Goal: Task Accomplishment & Management: Use online tool/utility

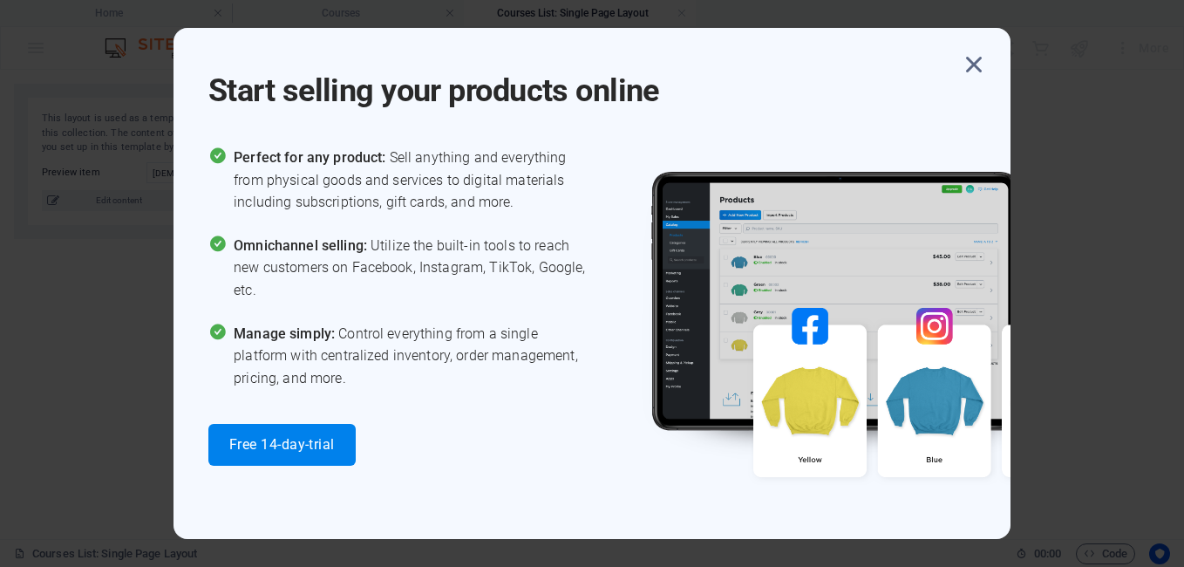
select select "68d1105c7ebad54fd803c66f"
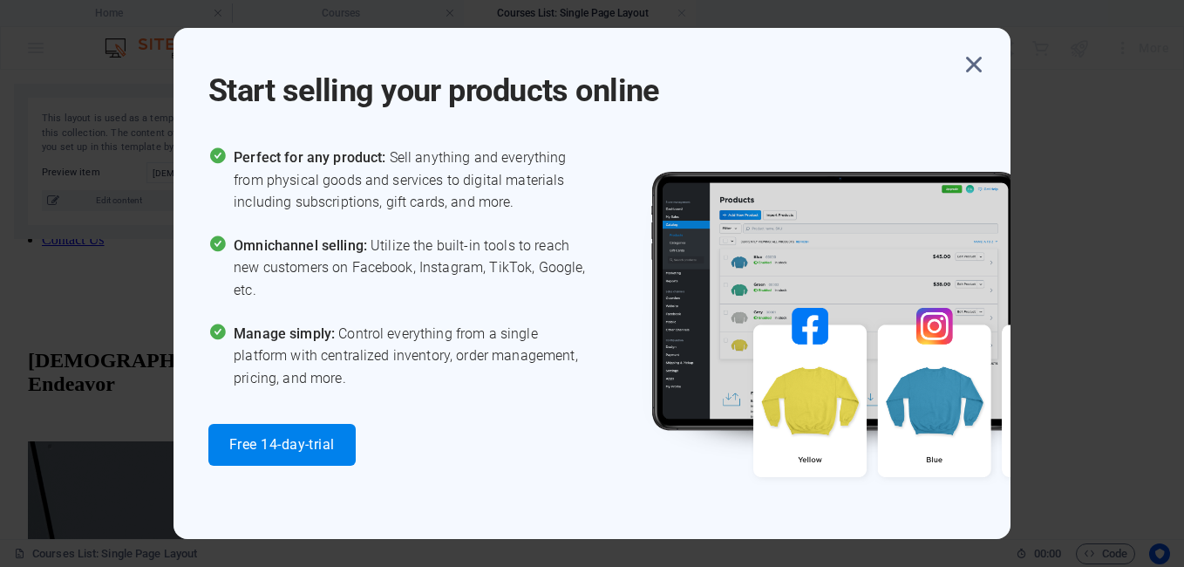
scroll to position [436, 0]
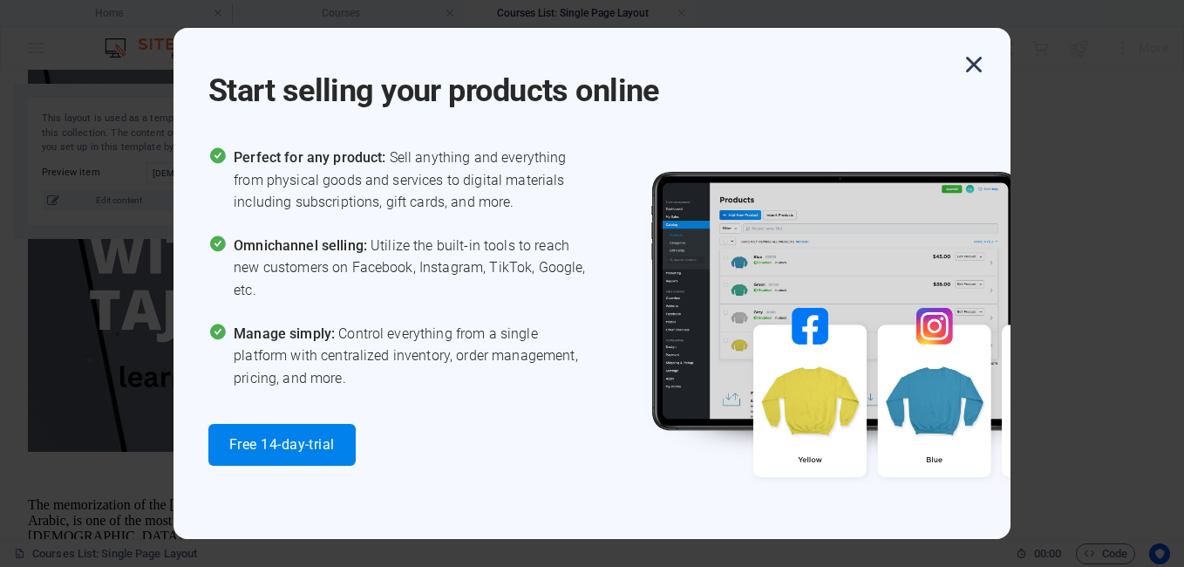
click at [974, 70] on icon "button" at bounding box center [973, 64] width 31 height 31
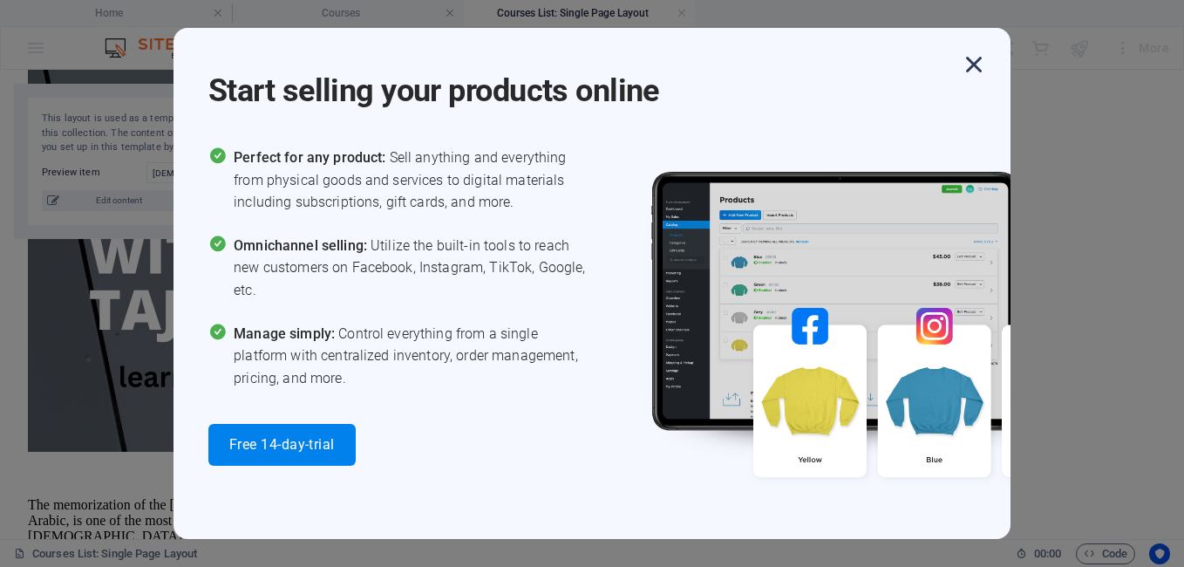
click at [975, 65] on icon "button" at bounding box center [973, 64] width 31 height 31
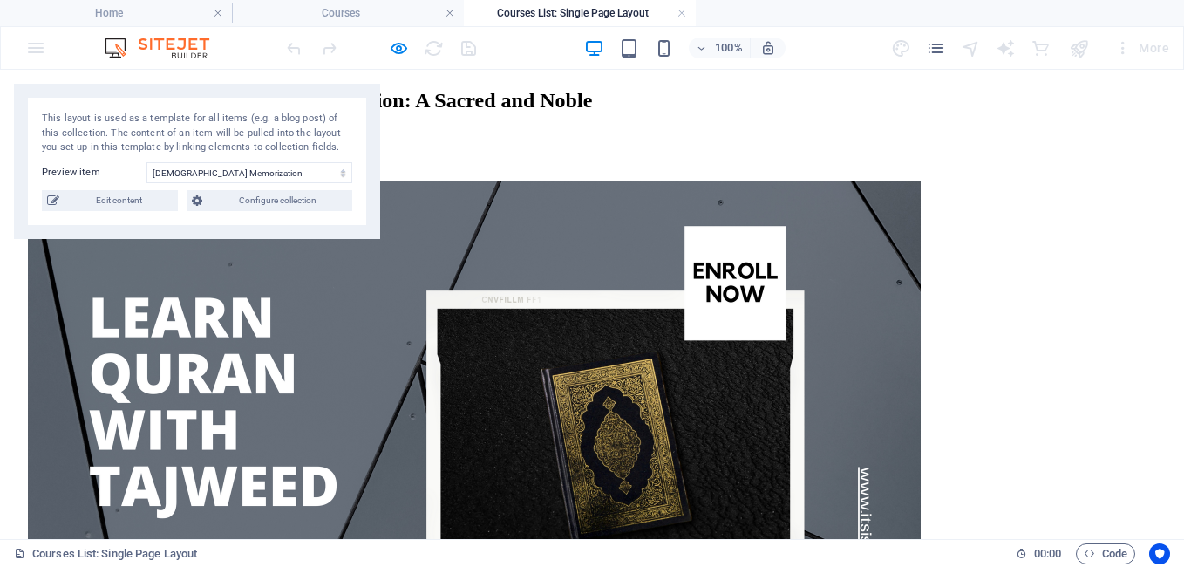
scroll to position [262, 0]
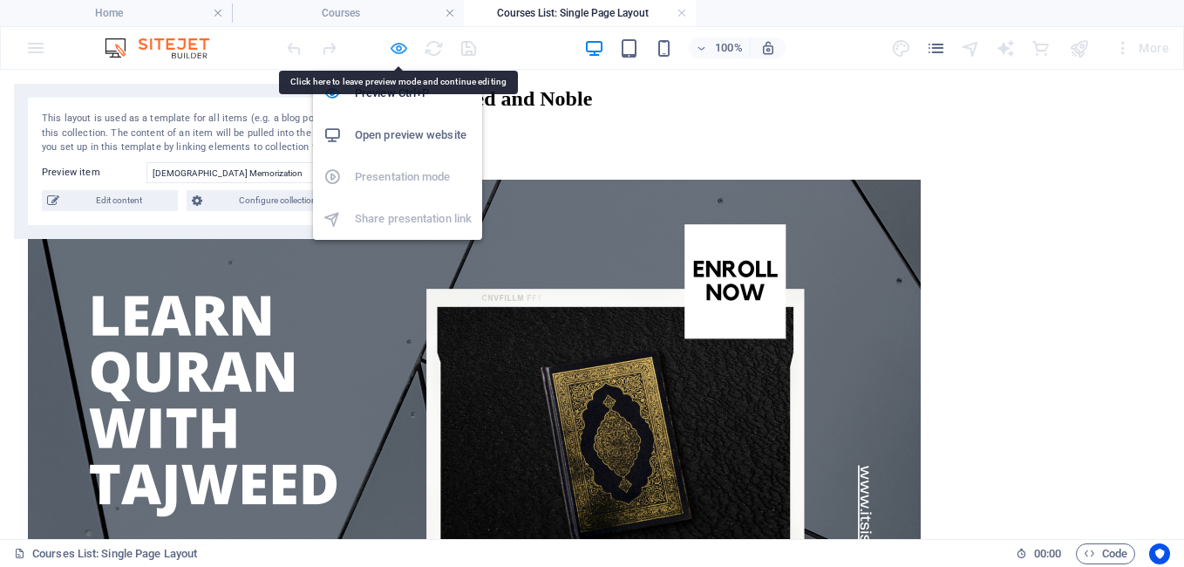
click at [401, 49] on icon "button" at bounding box center [399, 48] width 20 height 20
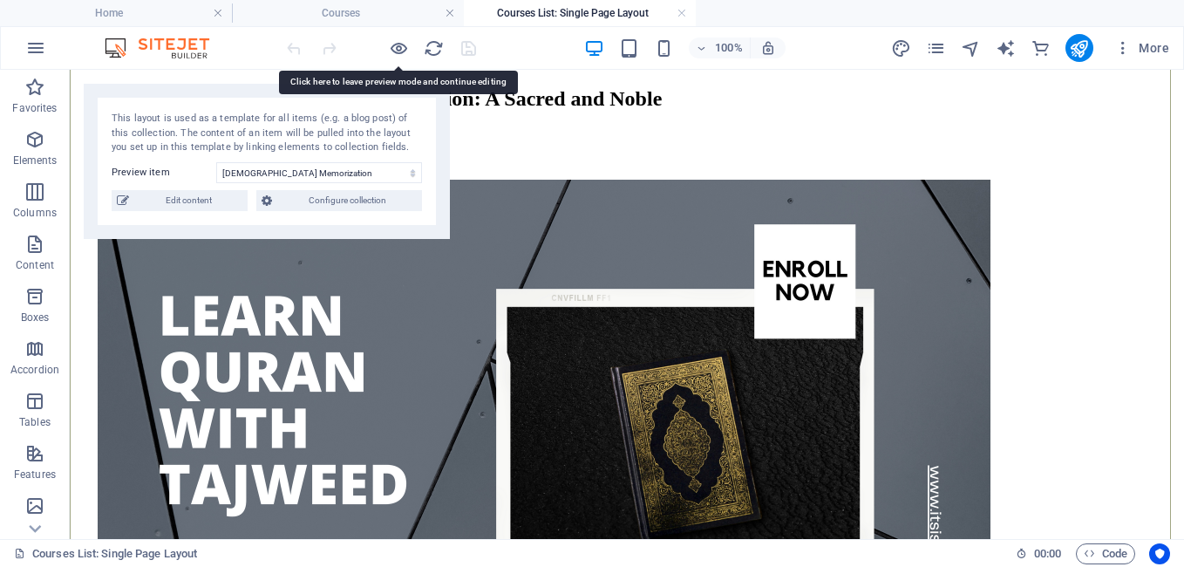
scroll to position [262, 0]
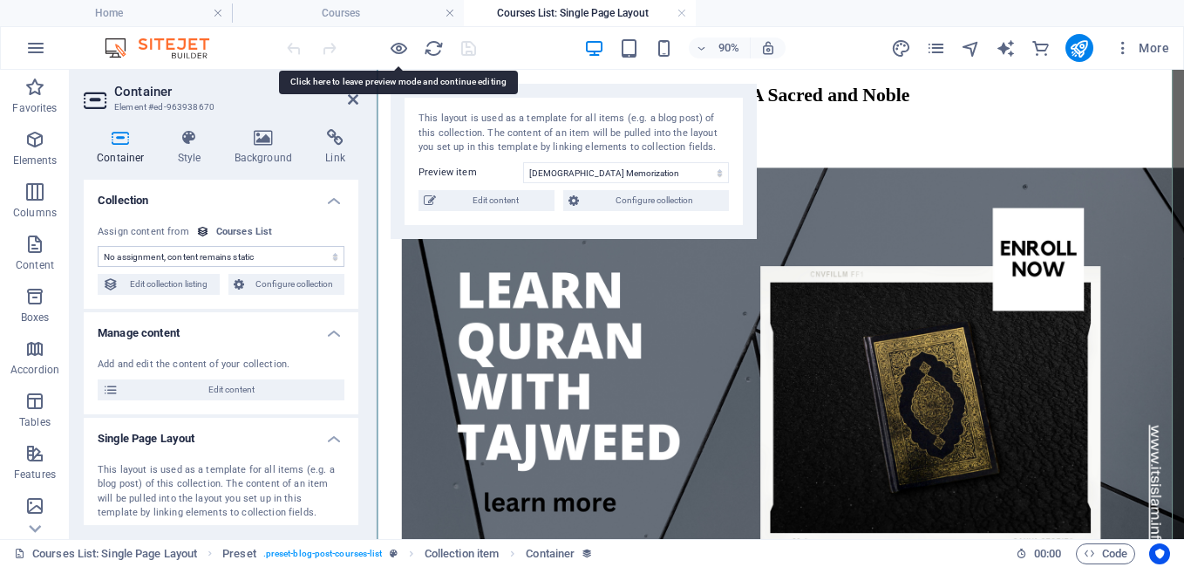
select select "our-course-detailed-description"
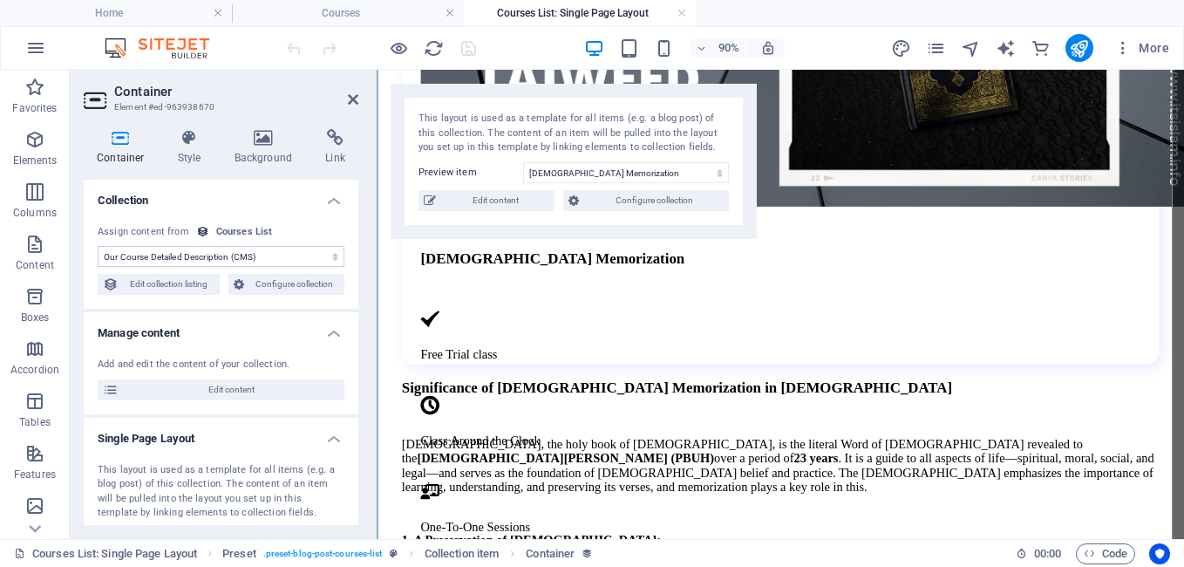
scroll to position [1134, 0]
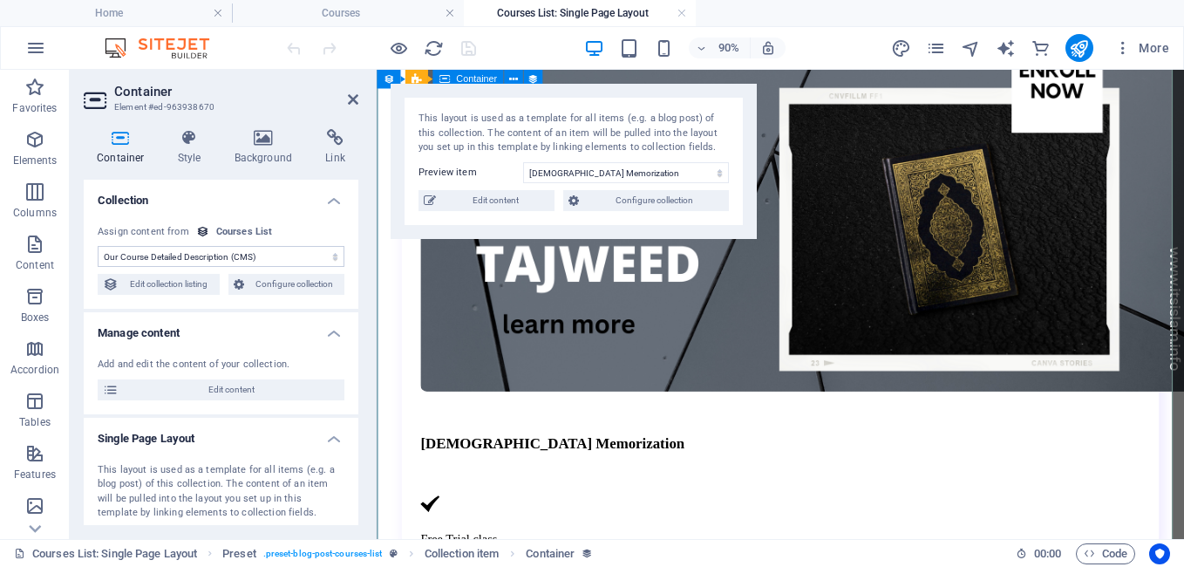
click at [350, 101] on icon at bounding box center [353, 99] width 10 height 14
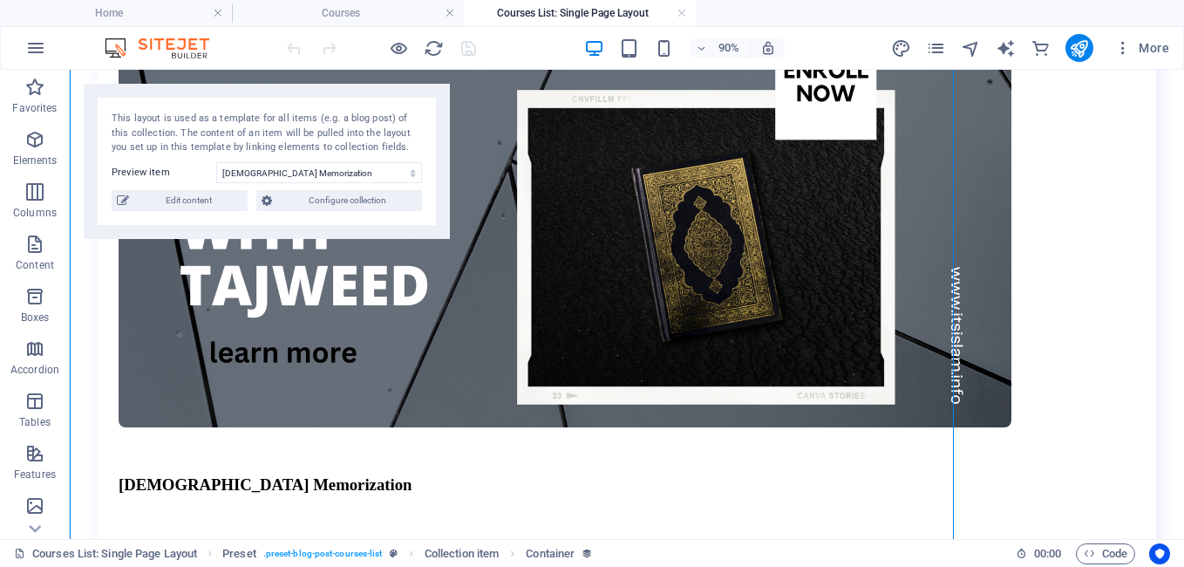
scroll to position [303, 0]
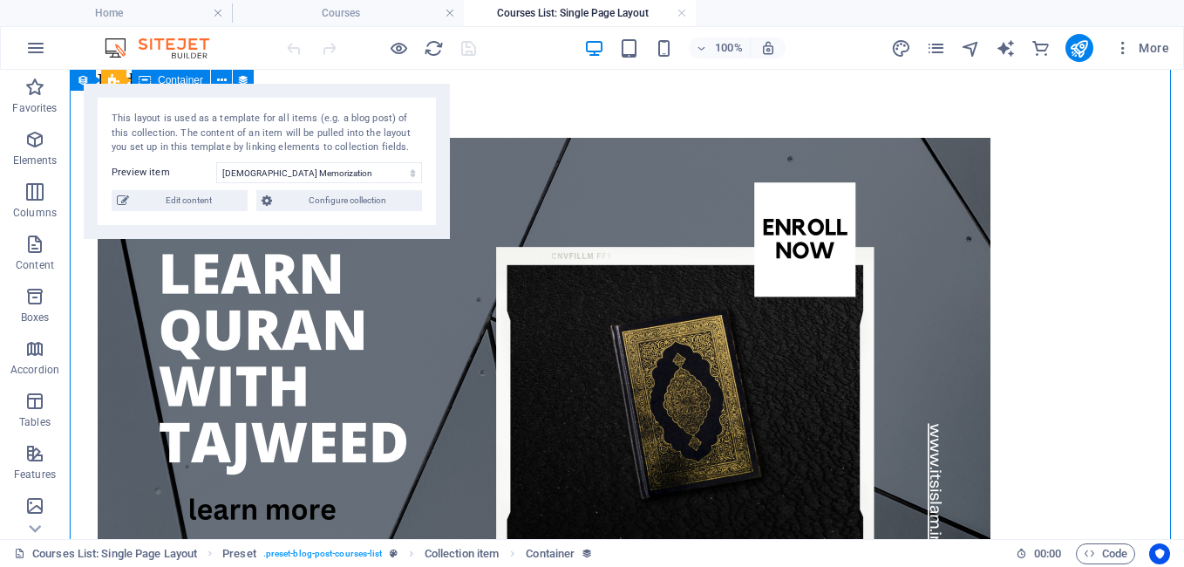
drag, startPoint x: 891, startPoint y: 194, endPoint x: 1004, endPoint y: 210, distance: 114.4
select select "our-course-detailed-description"
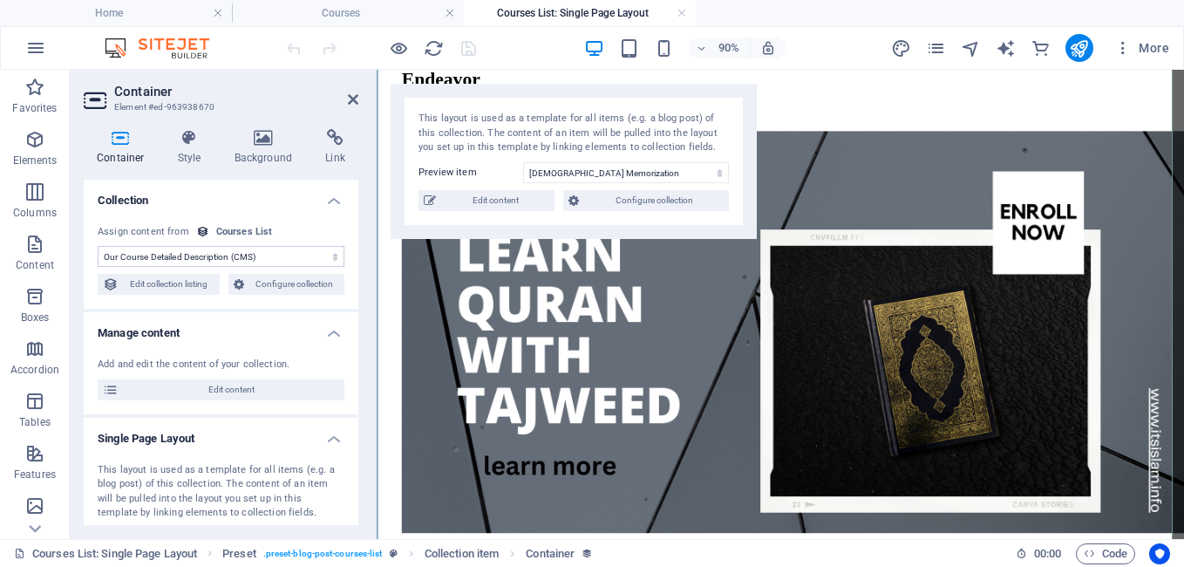
scroll to position [1134, 0]
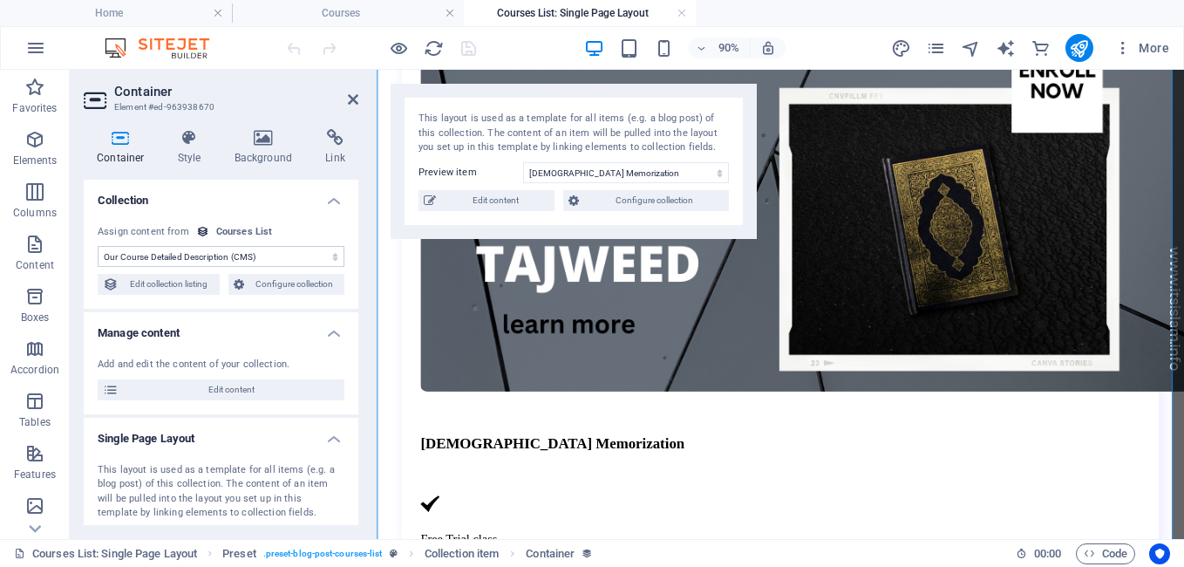
click at [346, 101] on header "Container Element #ed-963938670" at bounding box center [221, 92] width 275 height 45
click at [353, 99] on icon at bounding box center [353, 99] width 10 height 14
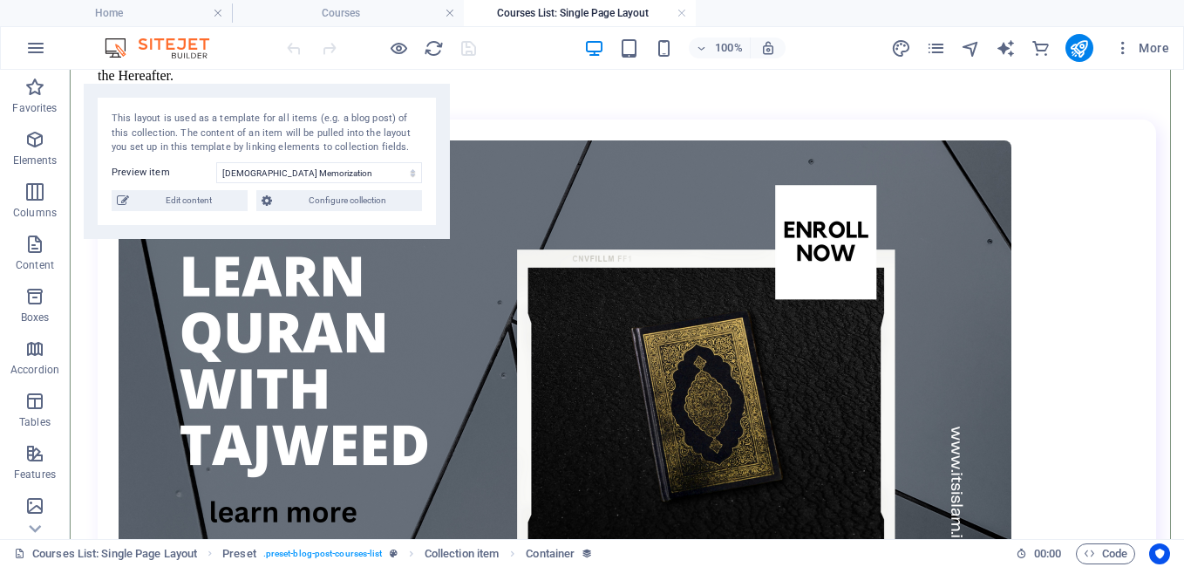
scroll to position [1046, 0]
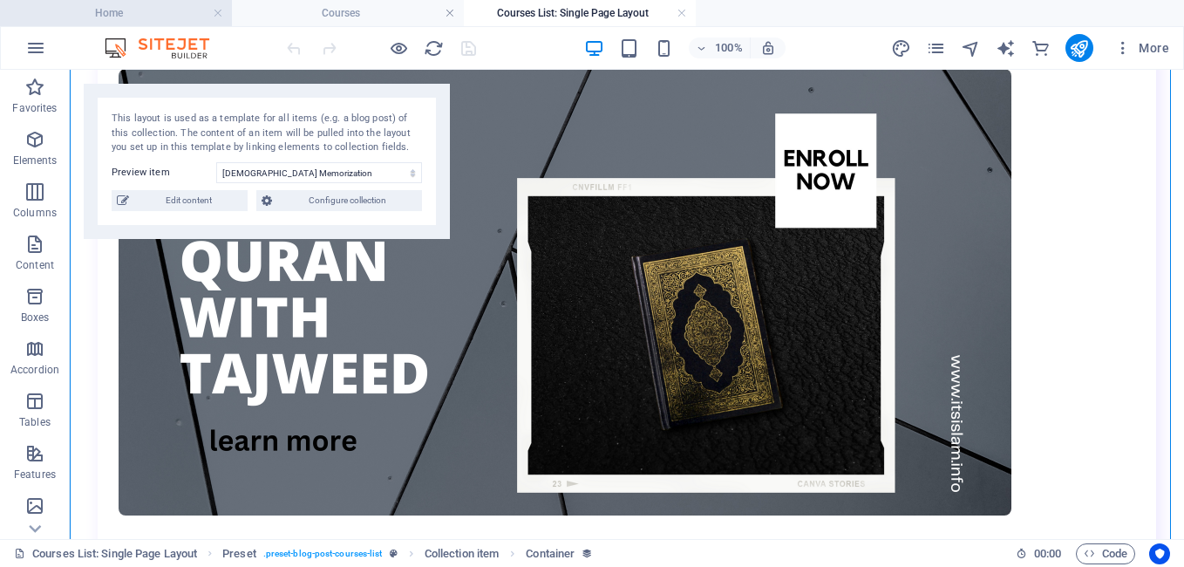
click at [150, 9] on h4 "Home" at bounding box center [116, 12] width 232 height 19
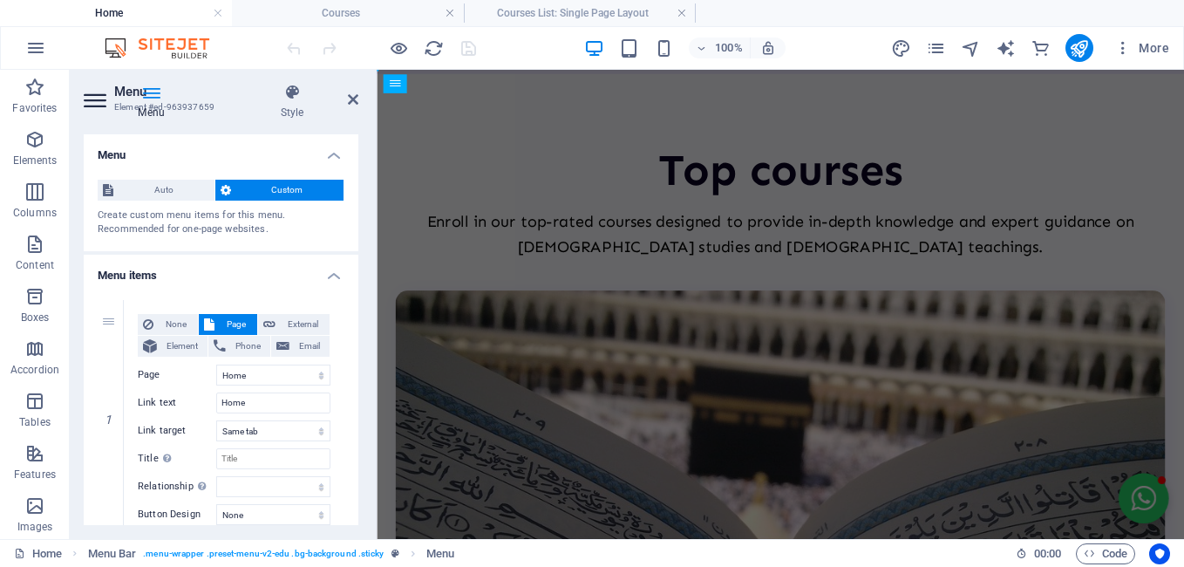
scroll to position [0, 0]
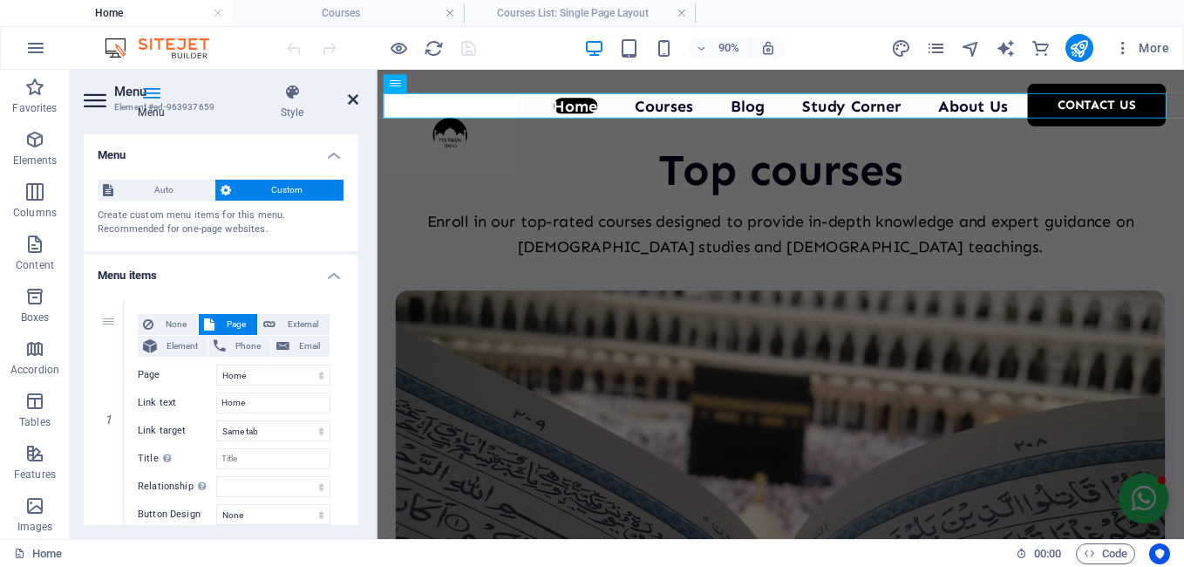
drag, startPoint x: 357, startPoint y: 103, endPoint x: 289, endPoint y: 34, distance: 97.4
click at [357, 103] on icon at bounding box center [353, 99] width 10 height 14
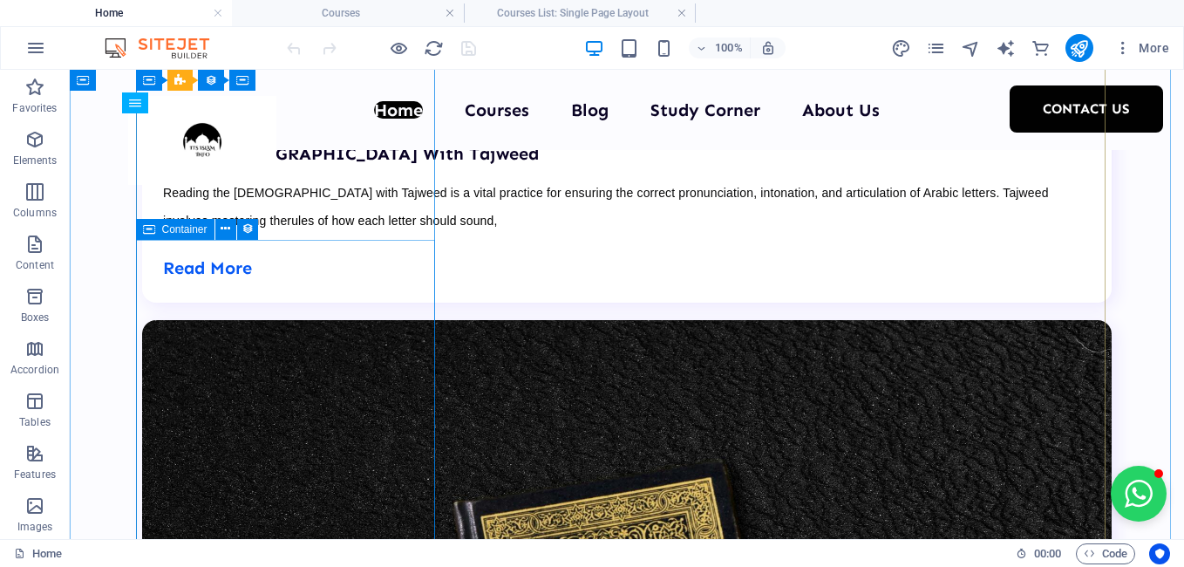
scroll to position [4737, 0]
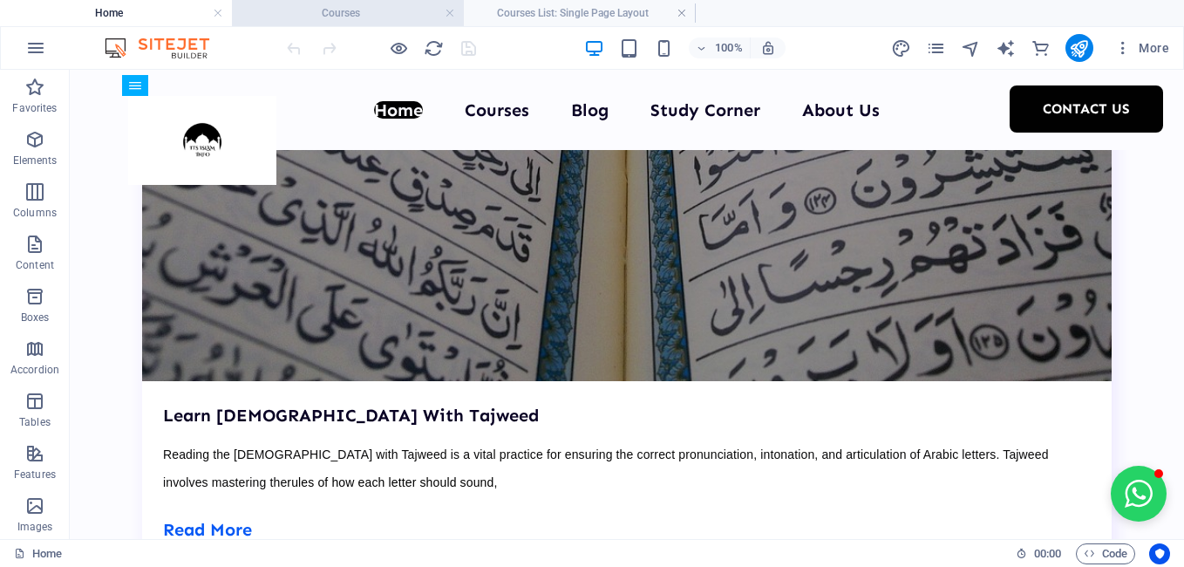
drag, startPoint x: 386, startPoint y: 13, endPoint x: 511, endPoint y: 97, distance: 150.2
click at [386, 13] on h4 "Courses" at bounding box center [348, 12] width 232 height 19
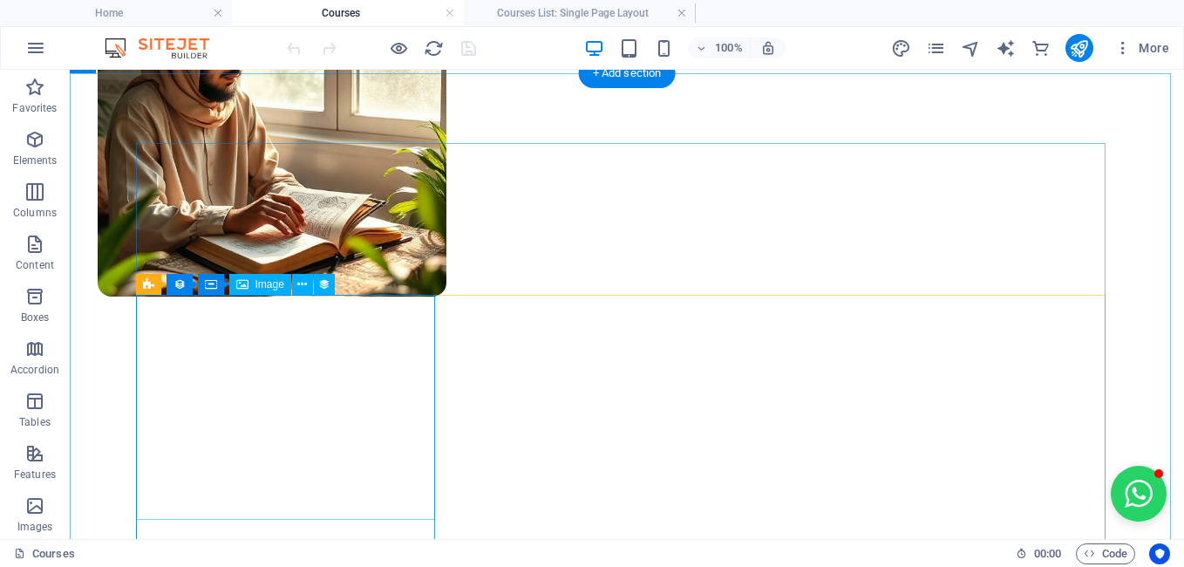
scroll to position [785, 0]
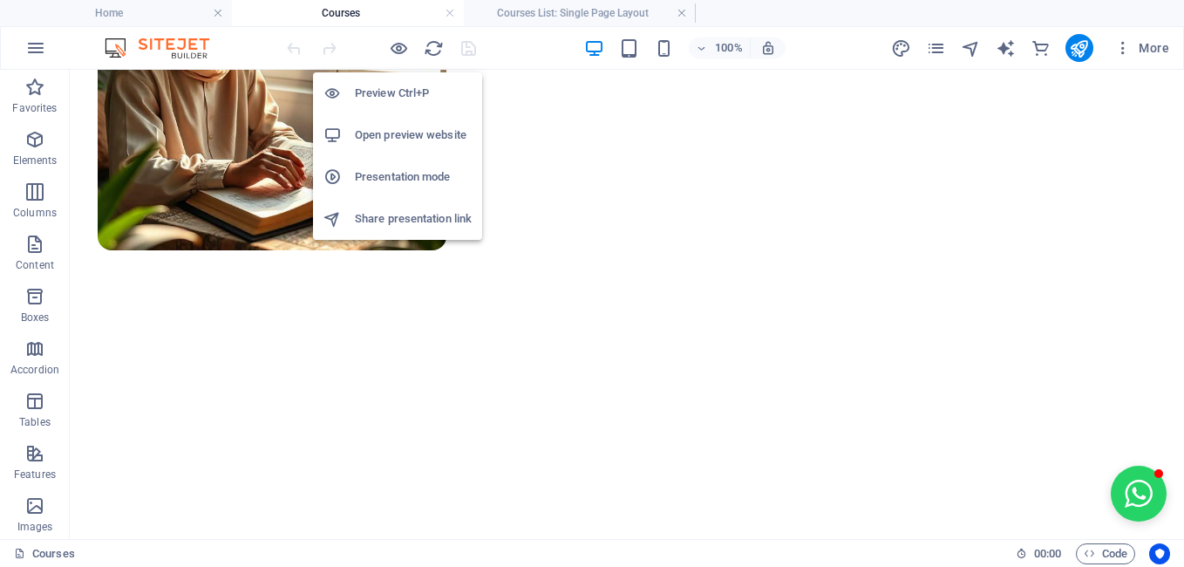
drag, startPoint x: 392, startPoint y: 51, endPoint x: 396, endPoint y: 92, distance: 40.3
click at [392, 51] on icon "button" at bounding box center [399, 48] width 20 height 20
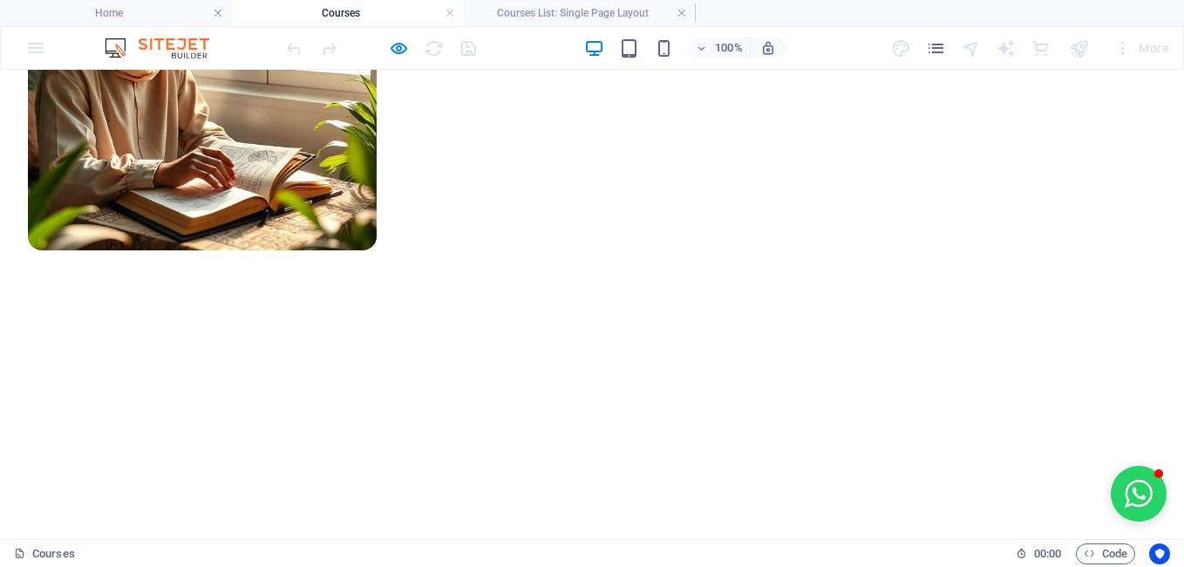
scroll to position [1046, 0]
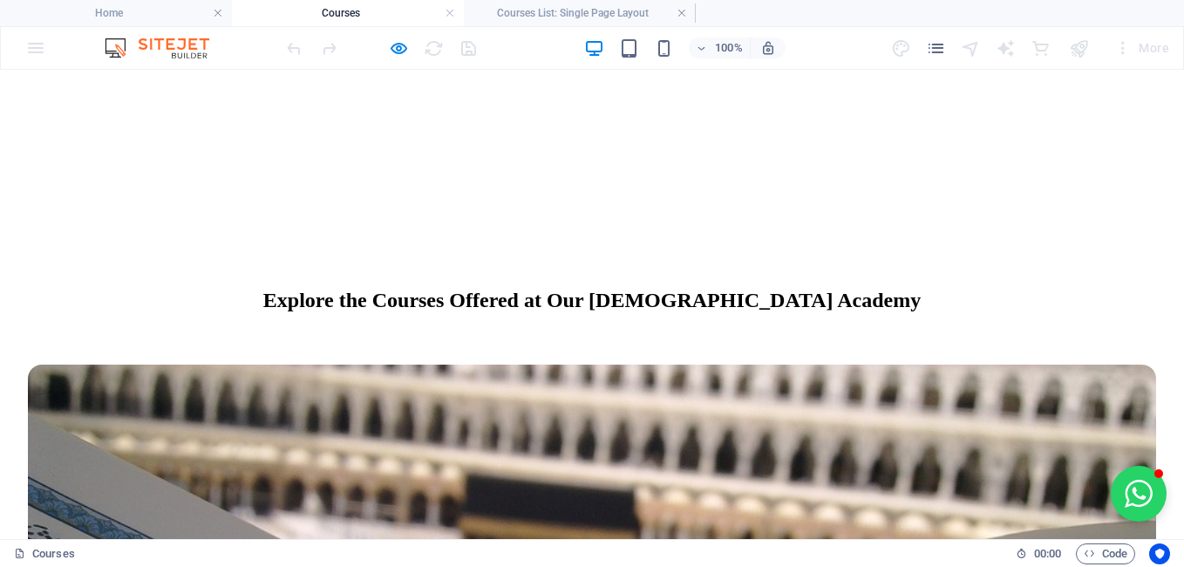
select select "68d1105c7ebad54fd803c670"
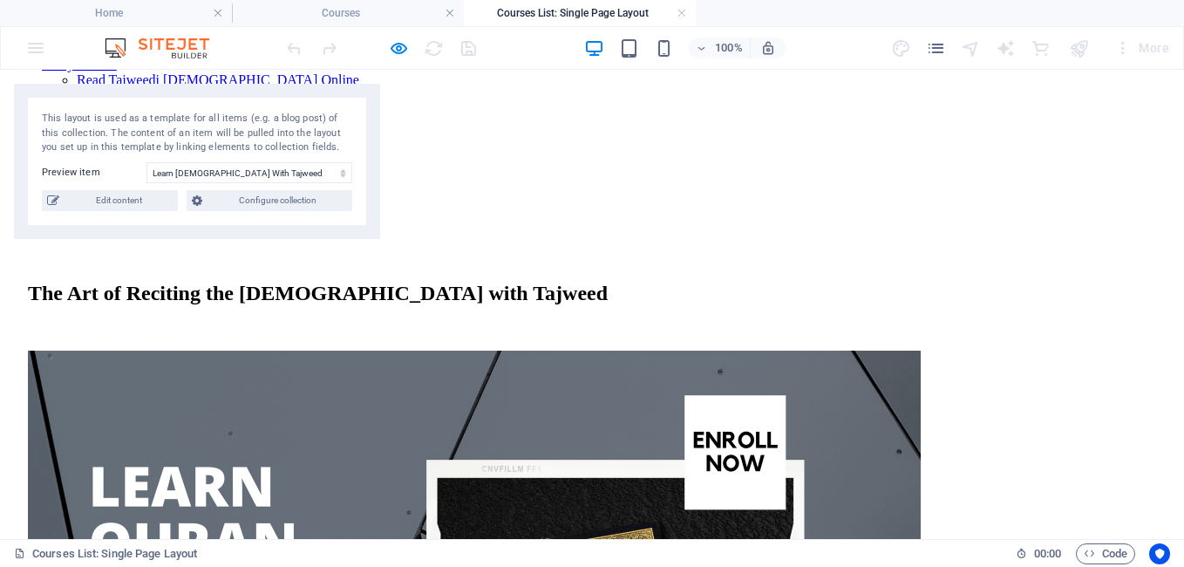
scroll to position [174, 0]
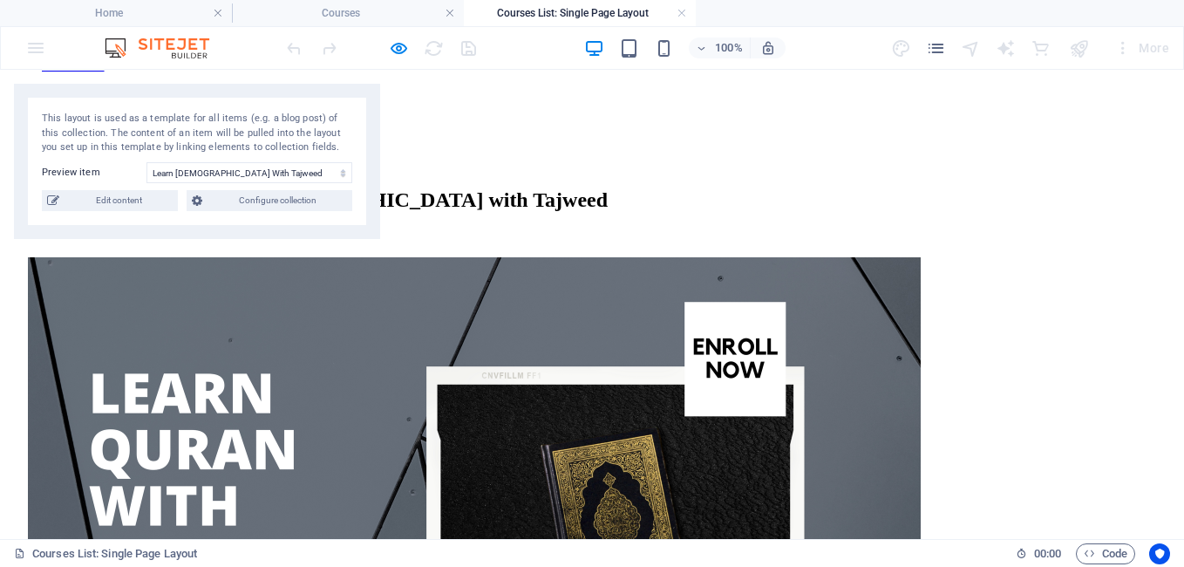
drag, startPoint x: 858, startPoint y: 333, endPoint x: 1001, endPoint y: 331, distance: 143.0
copy p "Free Trial class"
drag, startPoint x: 865, startPoint y: 384, endPoint x: 1054, endPoint y: 382, distance: 189.2
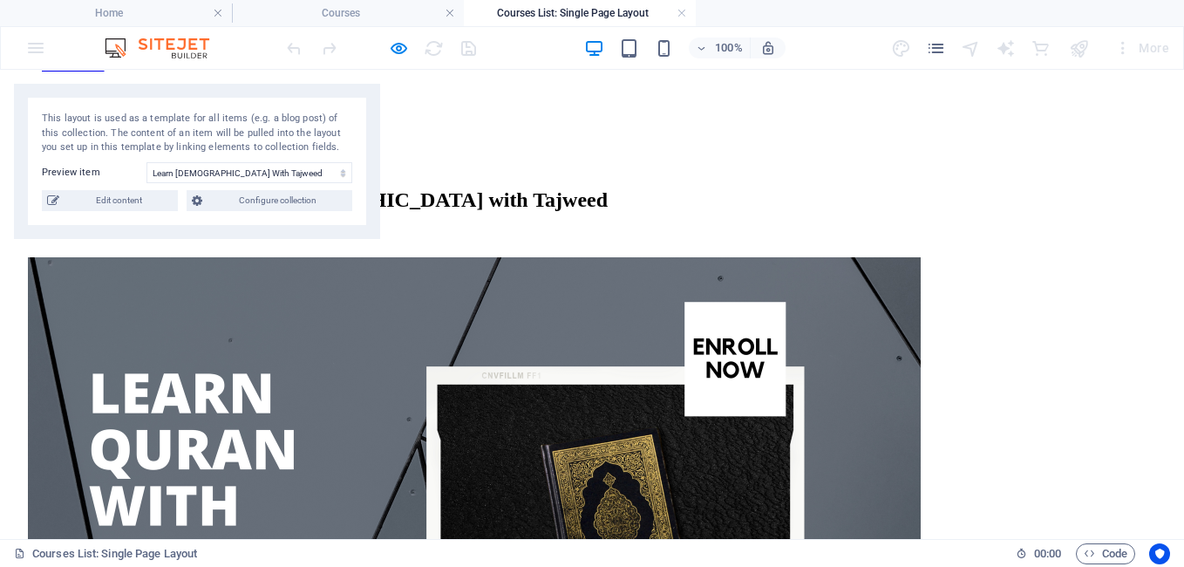
copy p "Class Around the Clock"
drag, startPoint x: 866, startPoint y: 431, endPoint x: 1047, endPoint y: 431, distance: 181.3
copy p "One-To-One Sessions"
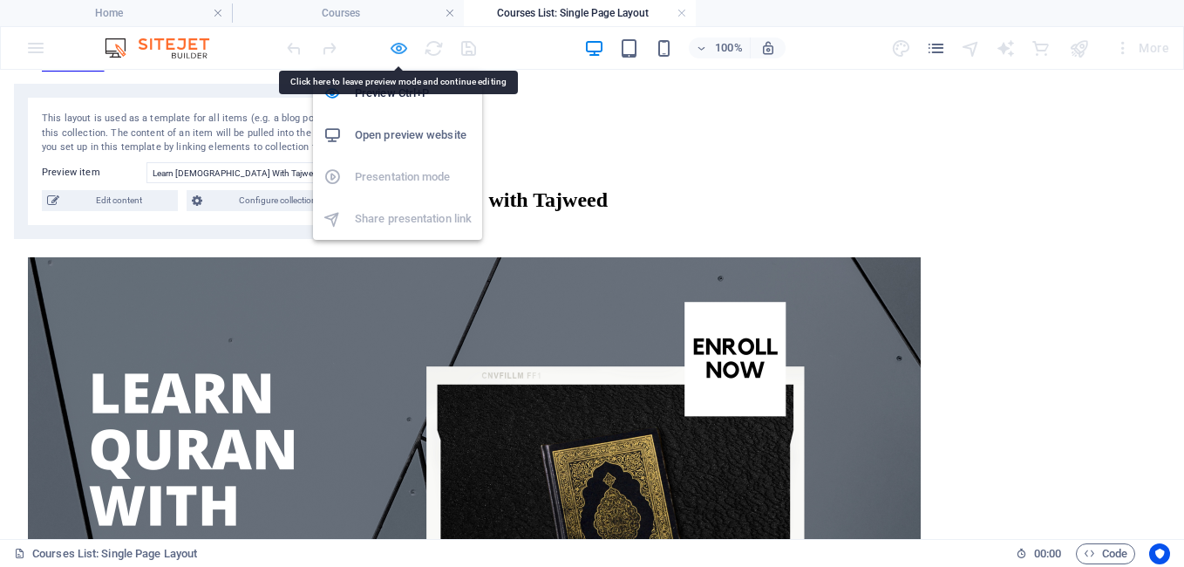
click at [402, 51] on icon "button" at bounding box center [399, 48] width 20 height 20
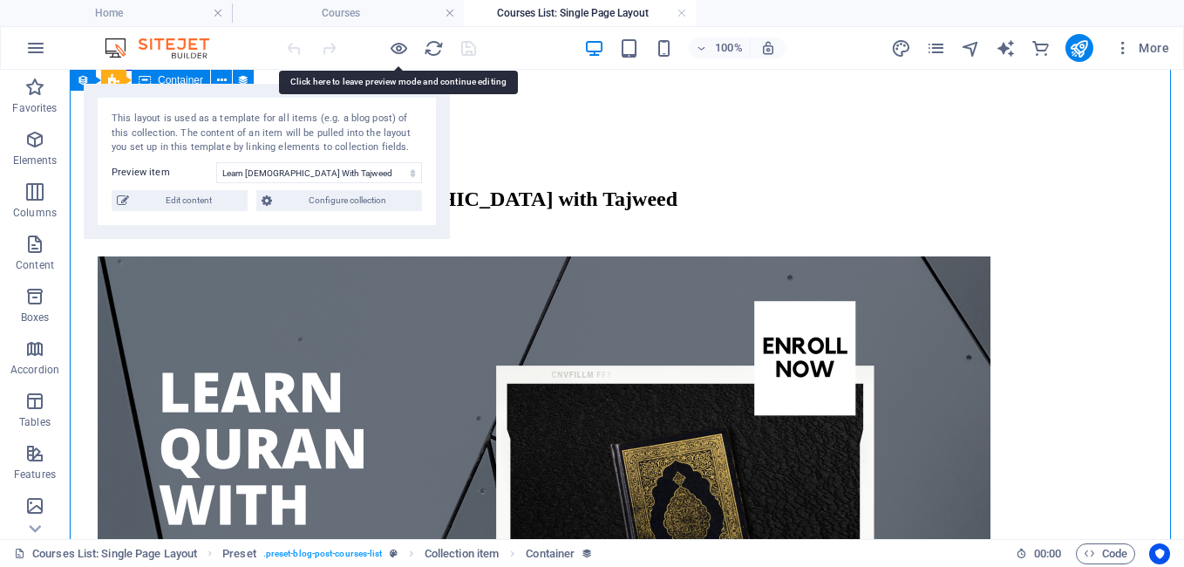
select select "our-course-detailed-description"
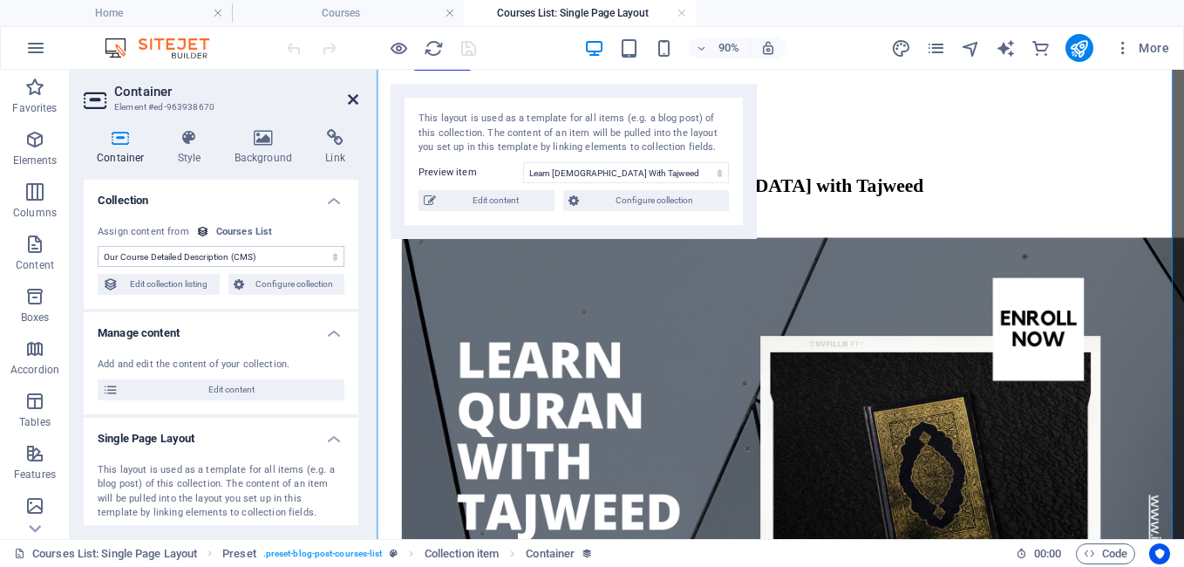
click at [355, 100] on icon at bounding box center [353, 99] width 10 height 14
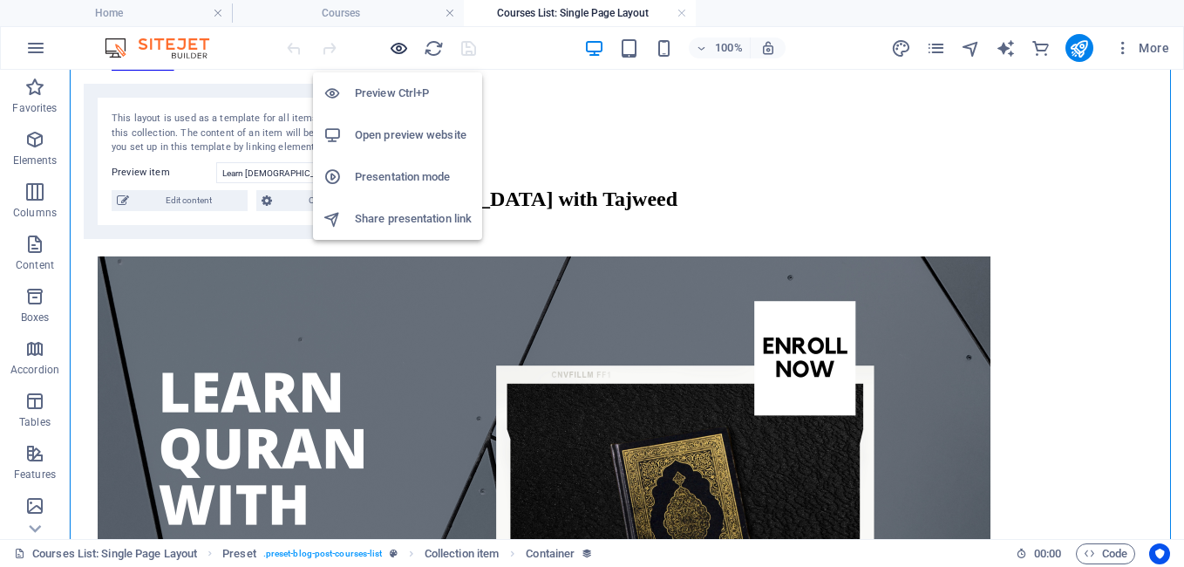
click at [392, 53] on icon "button" at bounding box center [399, 48] width 20 height 20
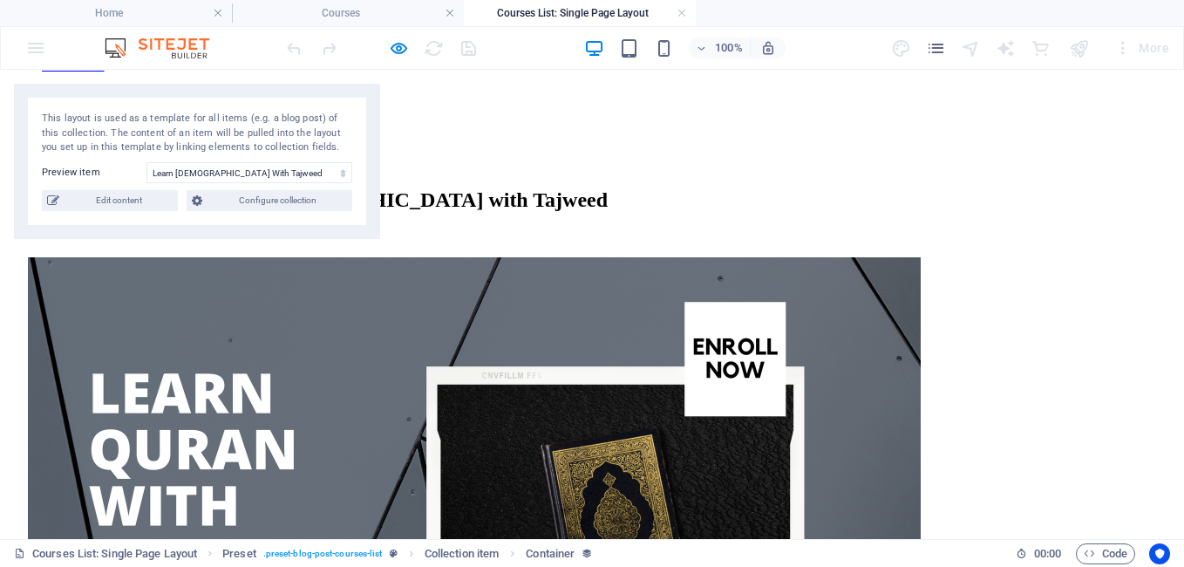
scroll to position [262, 0]
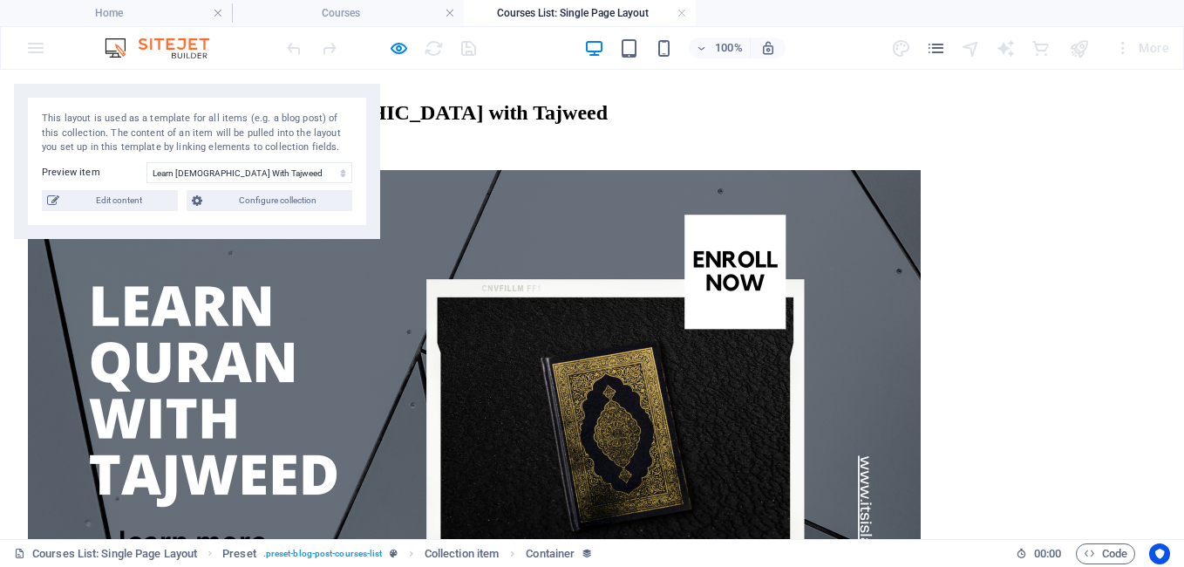
drag, startPoint x: 865, startPoint y: 393, endPoint x: 1089, endPoint y: 393, distance: 224.1
drag, startPoint x: 861, startPoint y: 394, endPoint x: 1034, endPoint y: 398, distance: 172.7
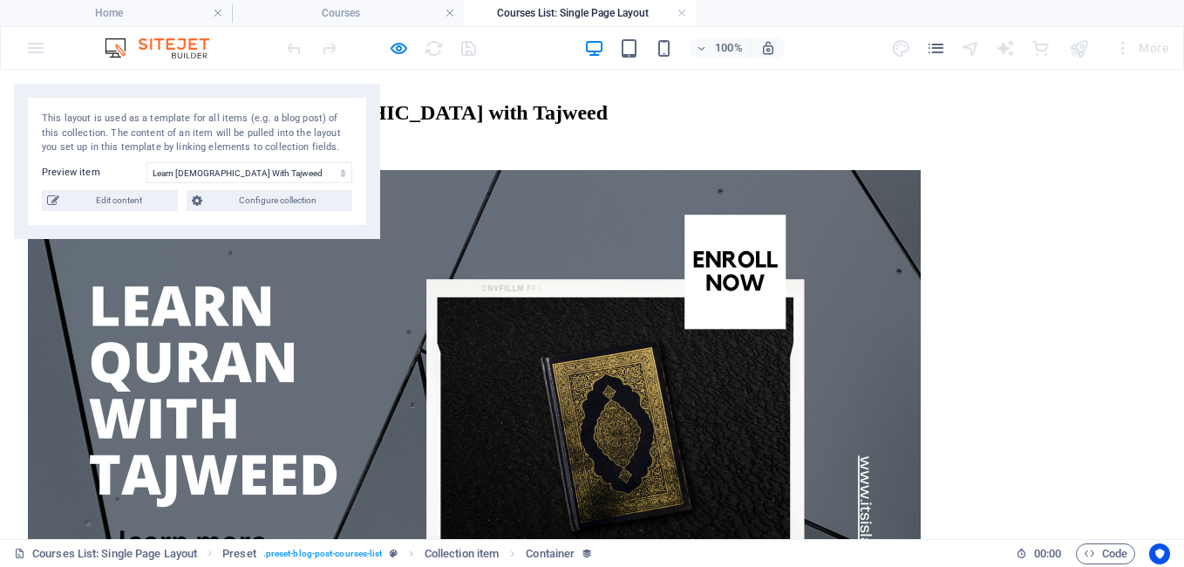
copy p "Structured Curriculum"
drag, startPoint x: 867, startPoint y: 446, endPoint x: 987, endPoint y: 429, distance: 120.7
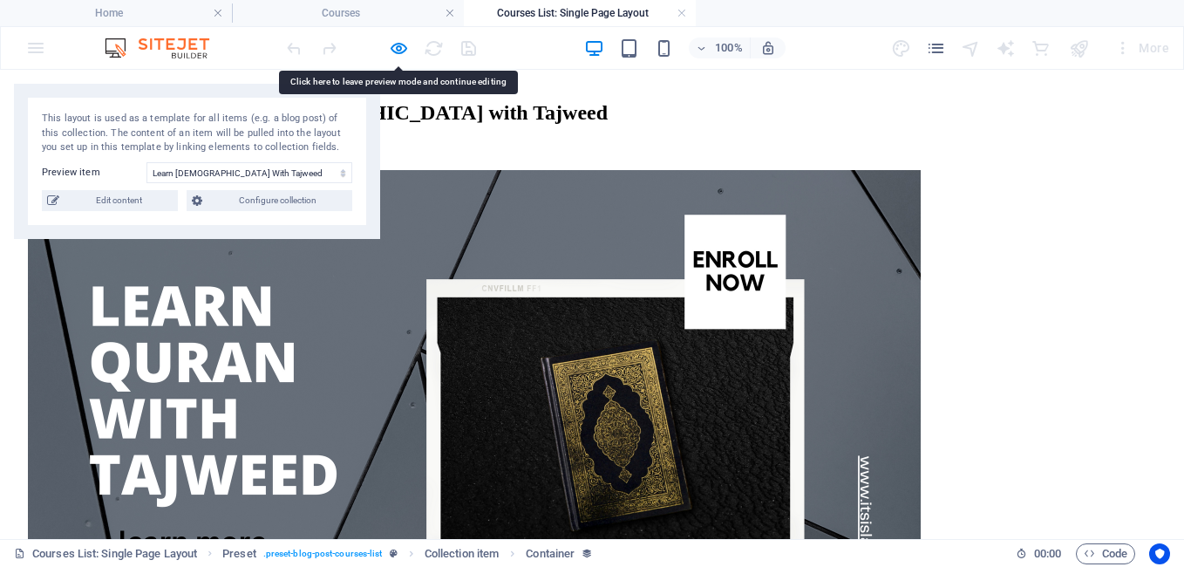
copy p "Qualified Teachers"
